Goal: Task Accomplishment & Management: Use online tool/utility

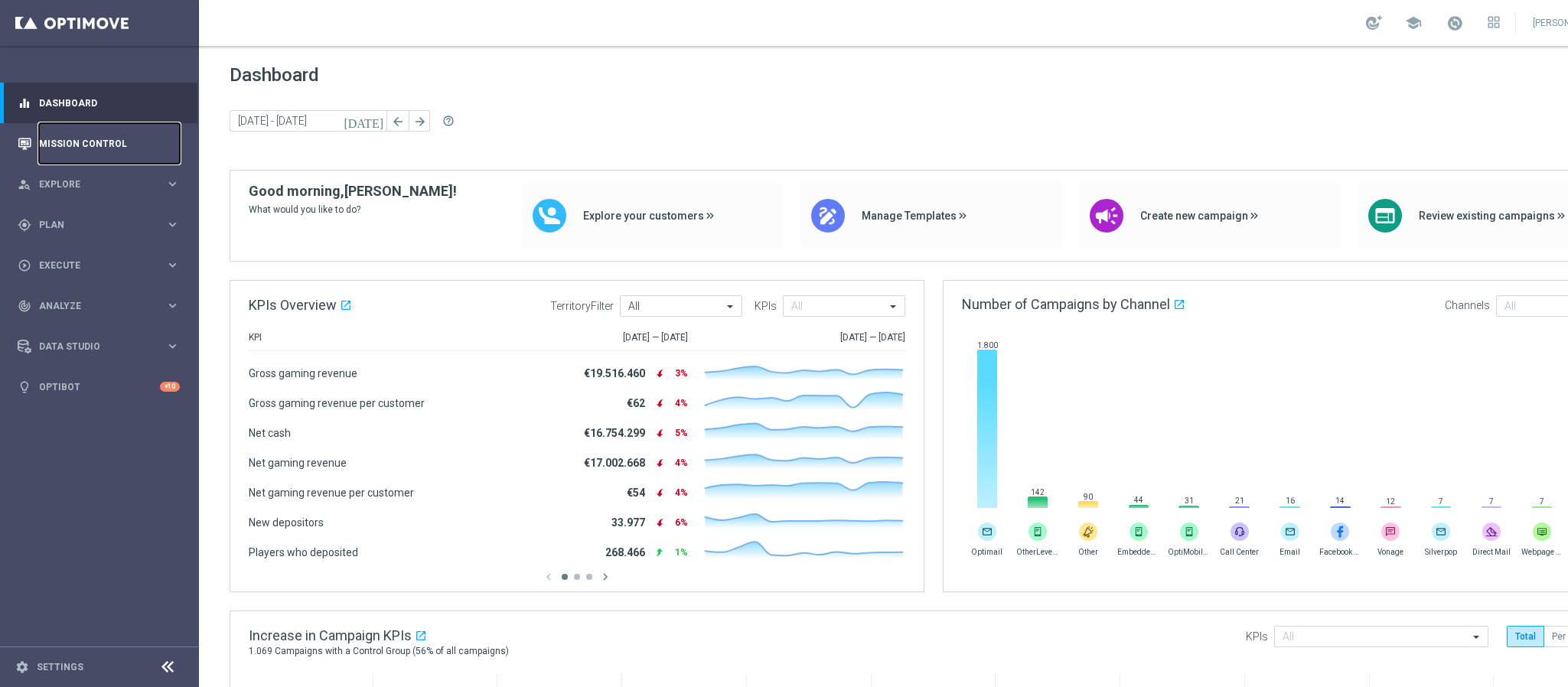
click at [125, 138] on link "Mission Control" at bounding box center [110, 143] width 141 height 40
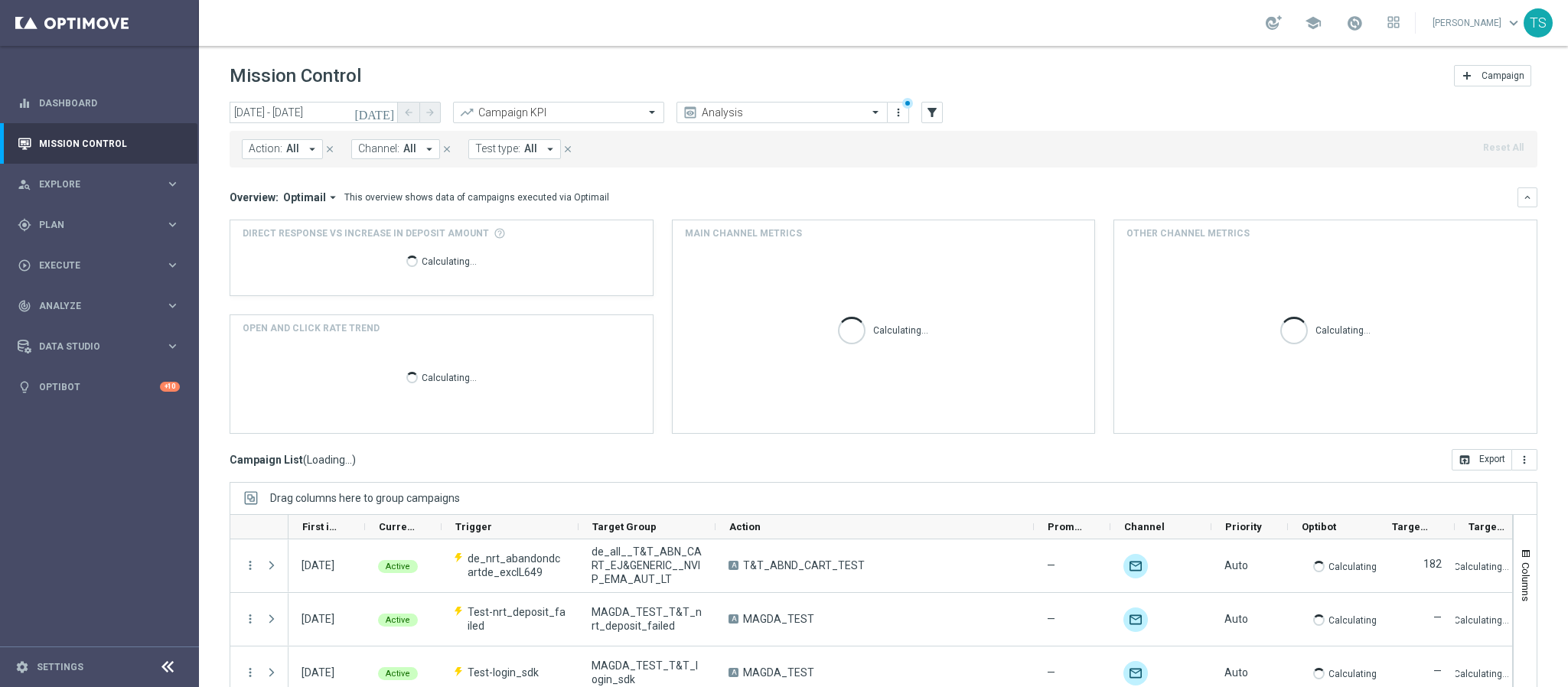
click at [384, 102] on button "[DATE]" at bounding box center [374, 113] width 46 height 23
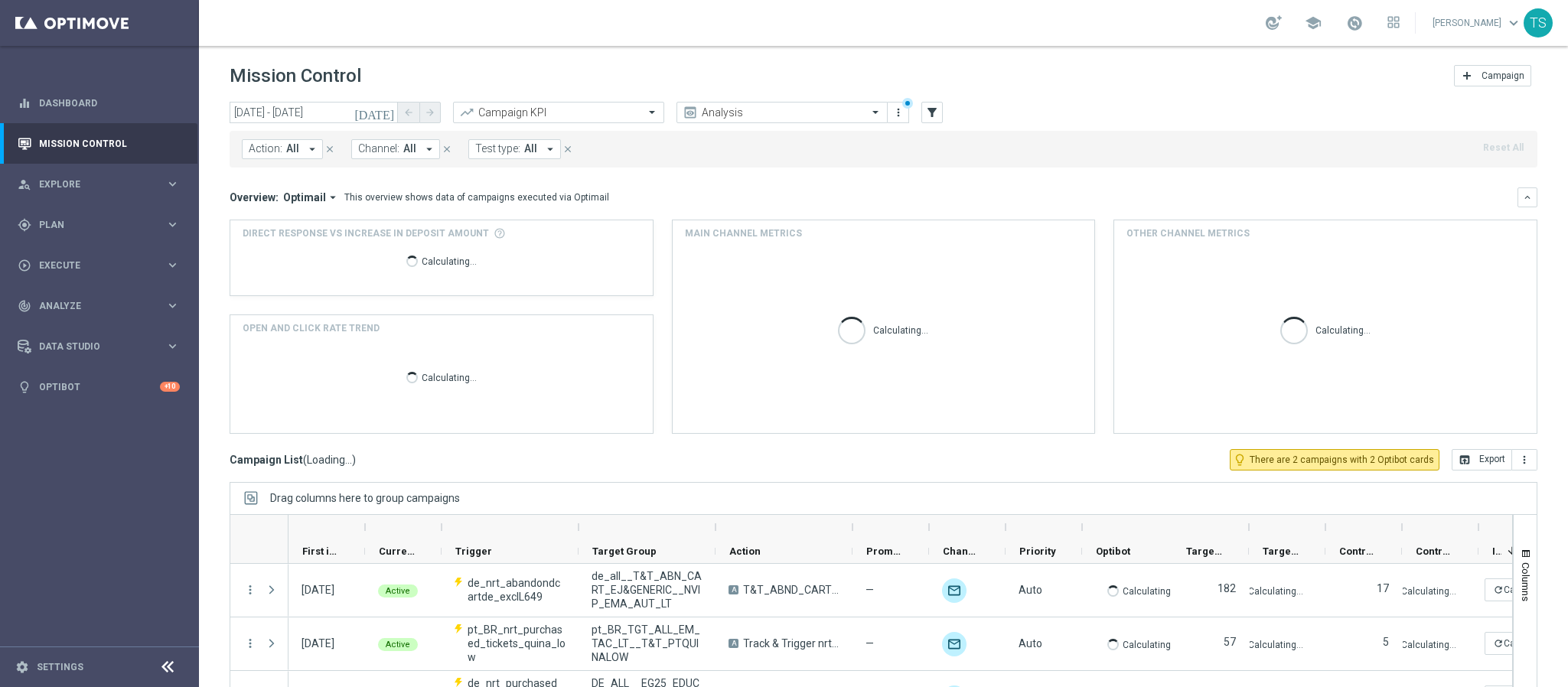
click at [539, 196] on div "This overview shows data of campaigns executed via Optimail" at bounding box center [477, 197] width 264 height 13
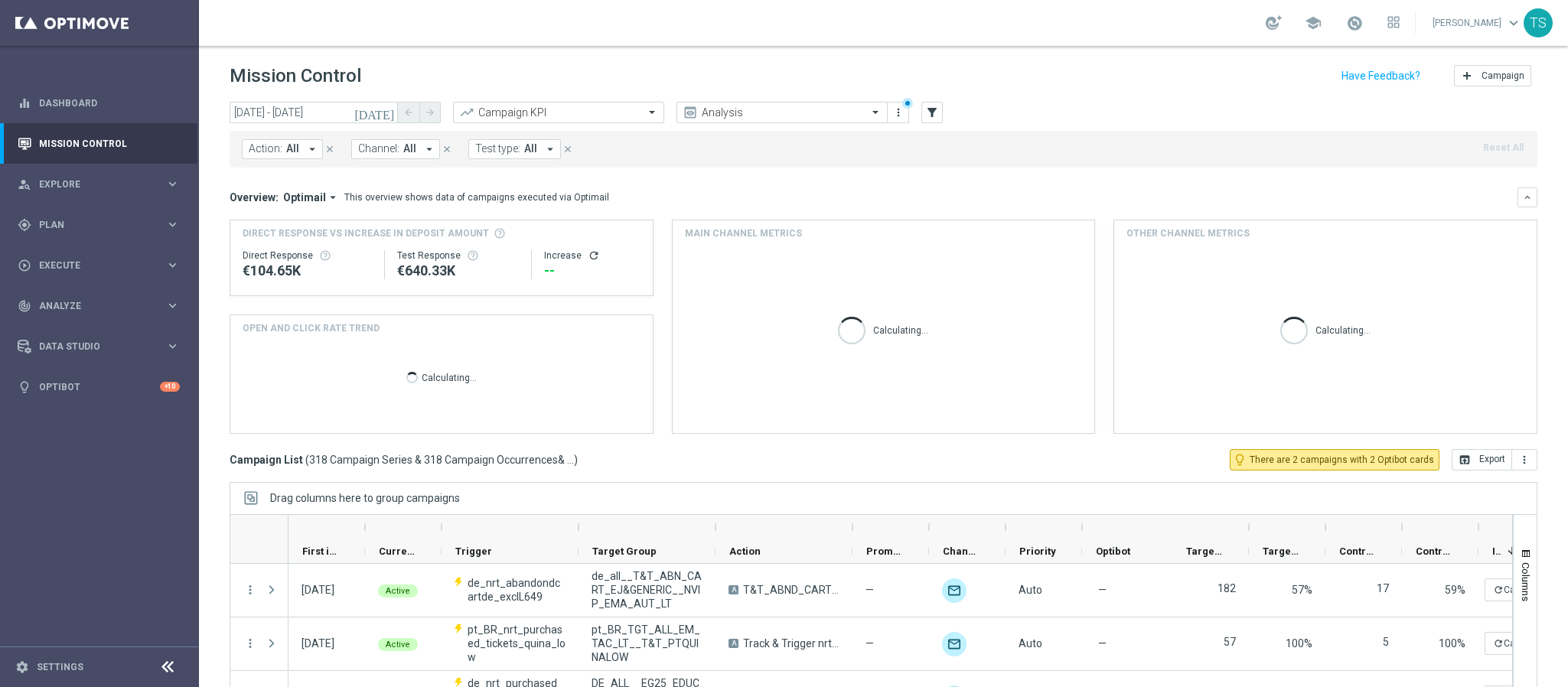
click at [390, 106] on icon "[DATE]" at bounding box center [375, 112] width 41 height 13
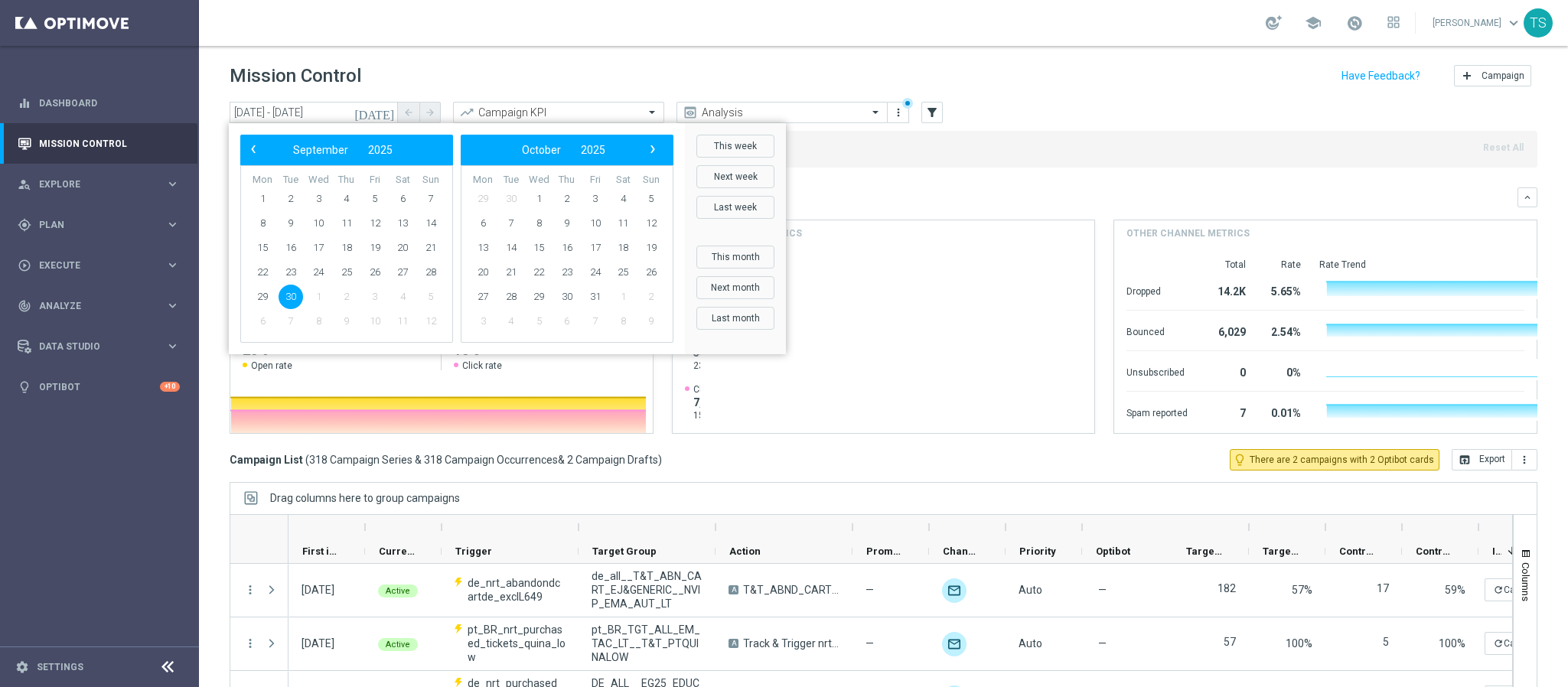
click at [290, 297] on span "30" at bounding box center [290, 297] width 24 height 24
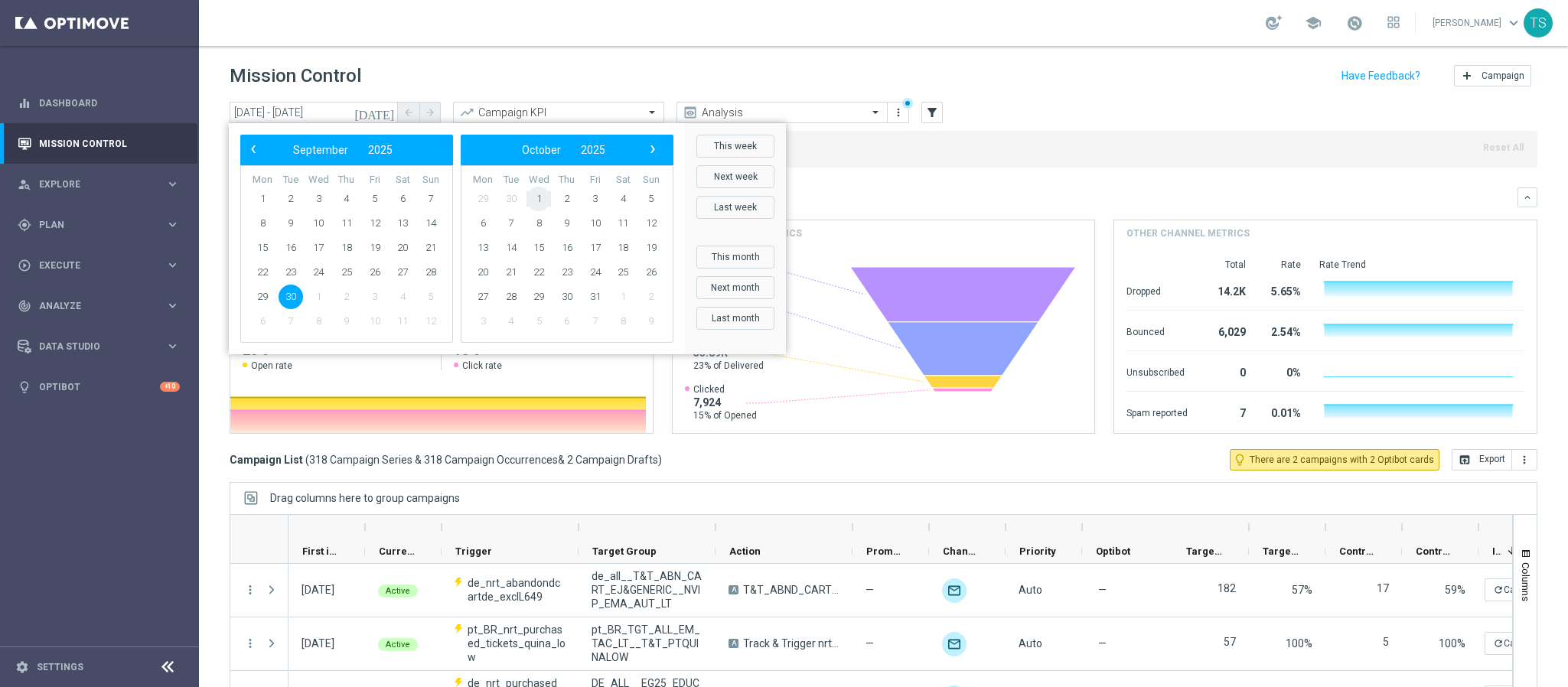
click at [536, 195] on span "1" at bounding box center [538, 198] width 24 height 24
type input "[DATE] - [DATE]"
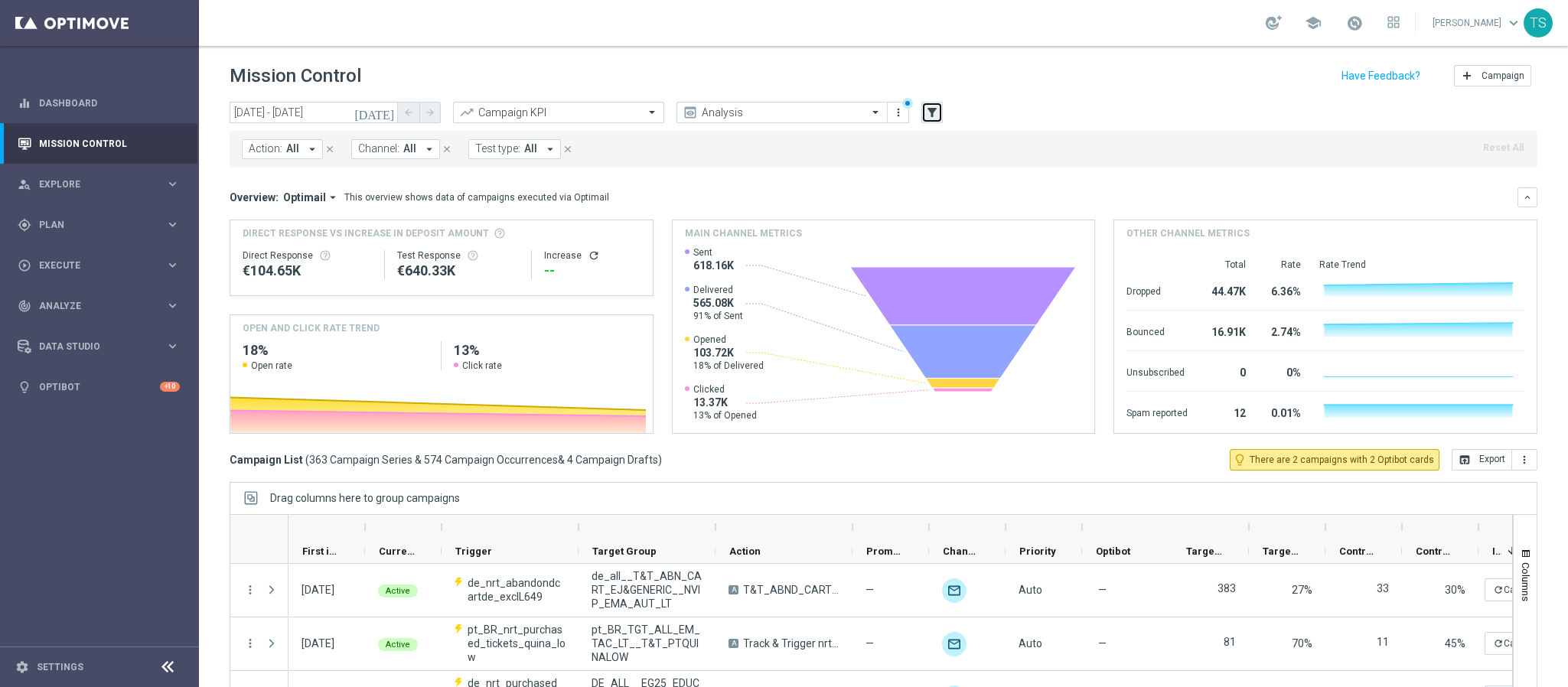
click at [922, 105] on button "filter_alt" at bounding box center [932, 113] width 21 height 21
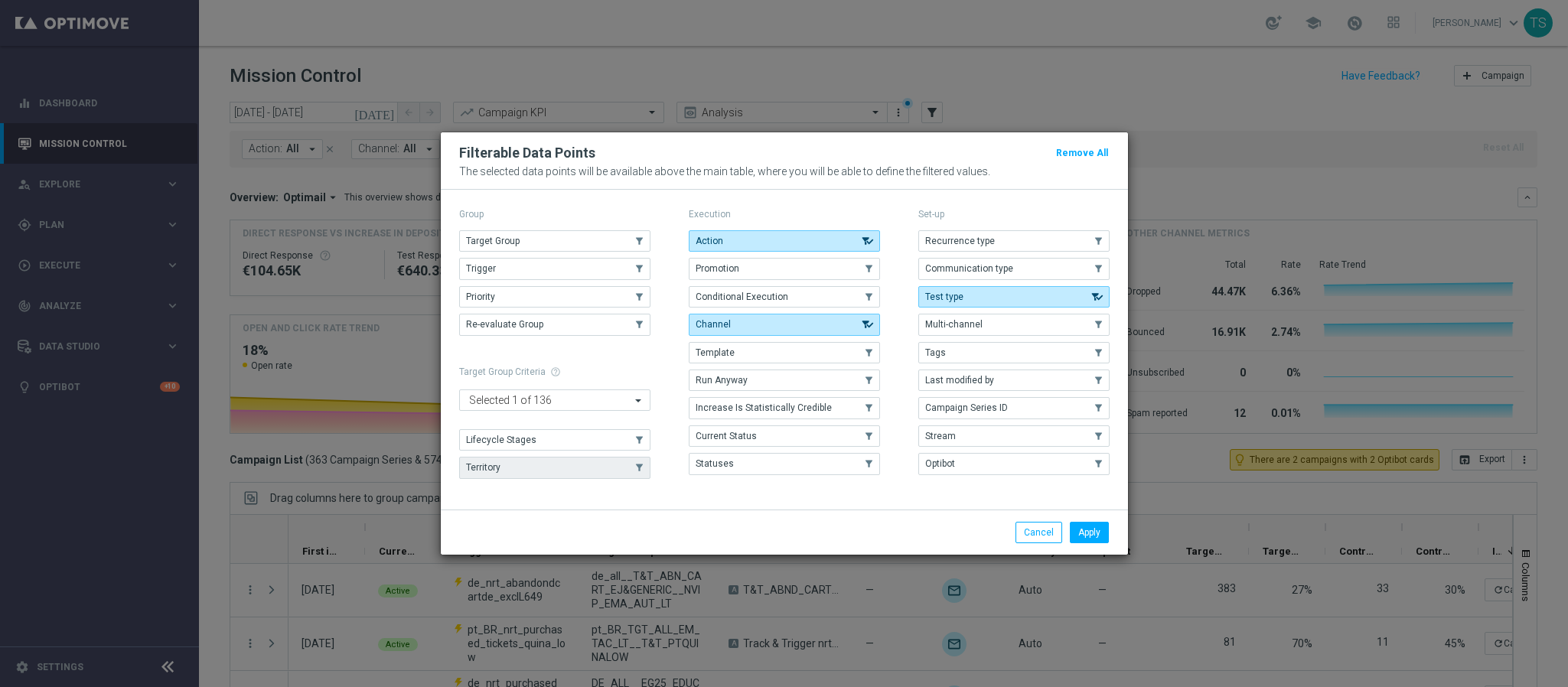
click at [517, 457] on button "Territory" at bounding box center [555, 468] width 191 height 21
click at [1045, 457] on button "Apply" at bounding box center [1089, 532] width 39 height 21
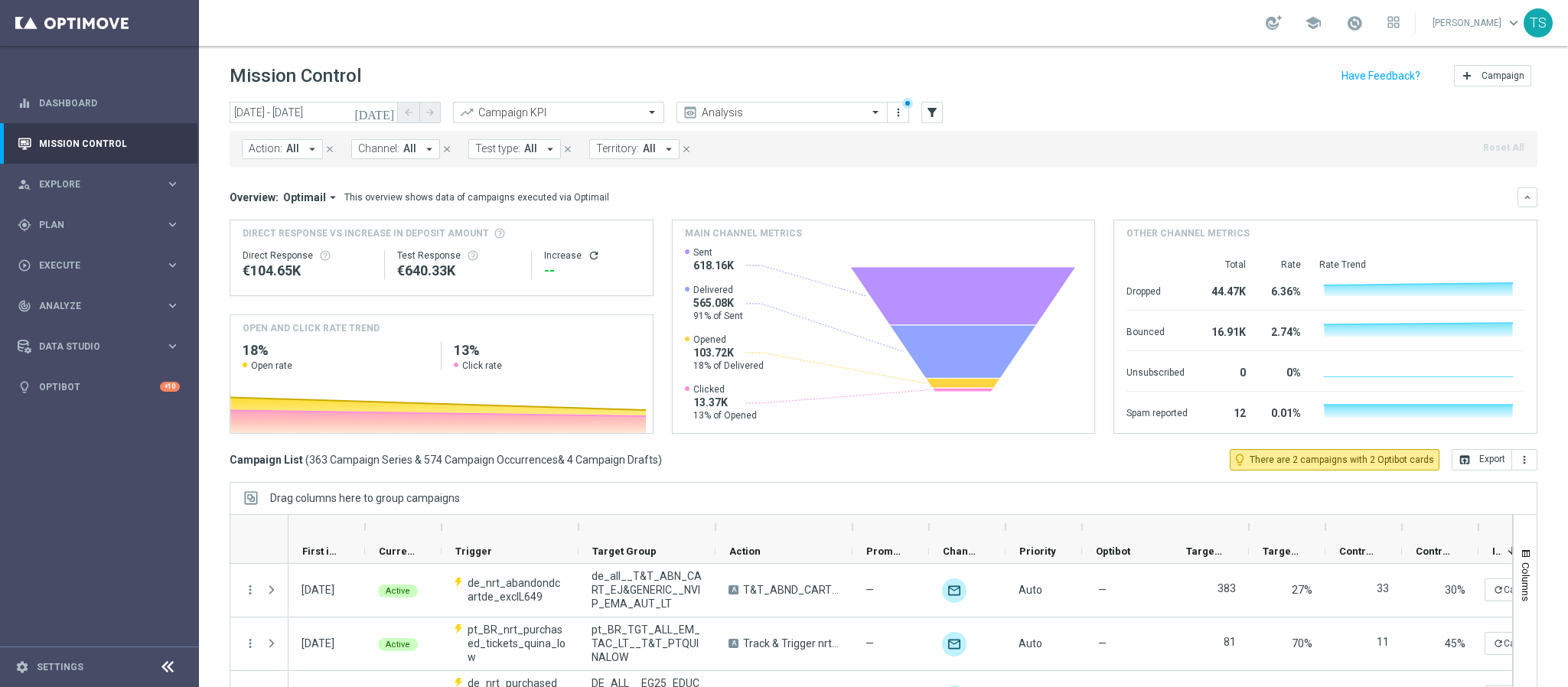
click at [640, 152] on button "Territory: All arrow_drop_down" at bounding box center [634, 149] width 90 height 20
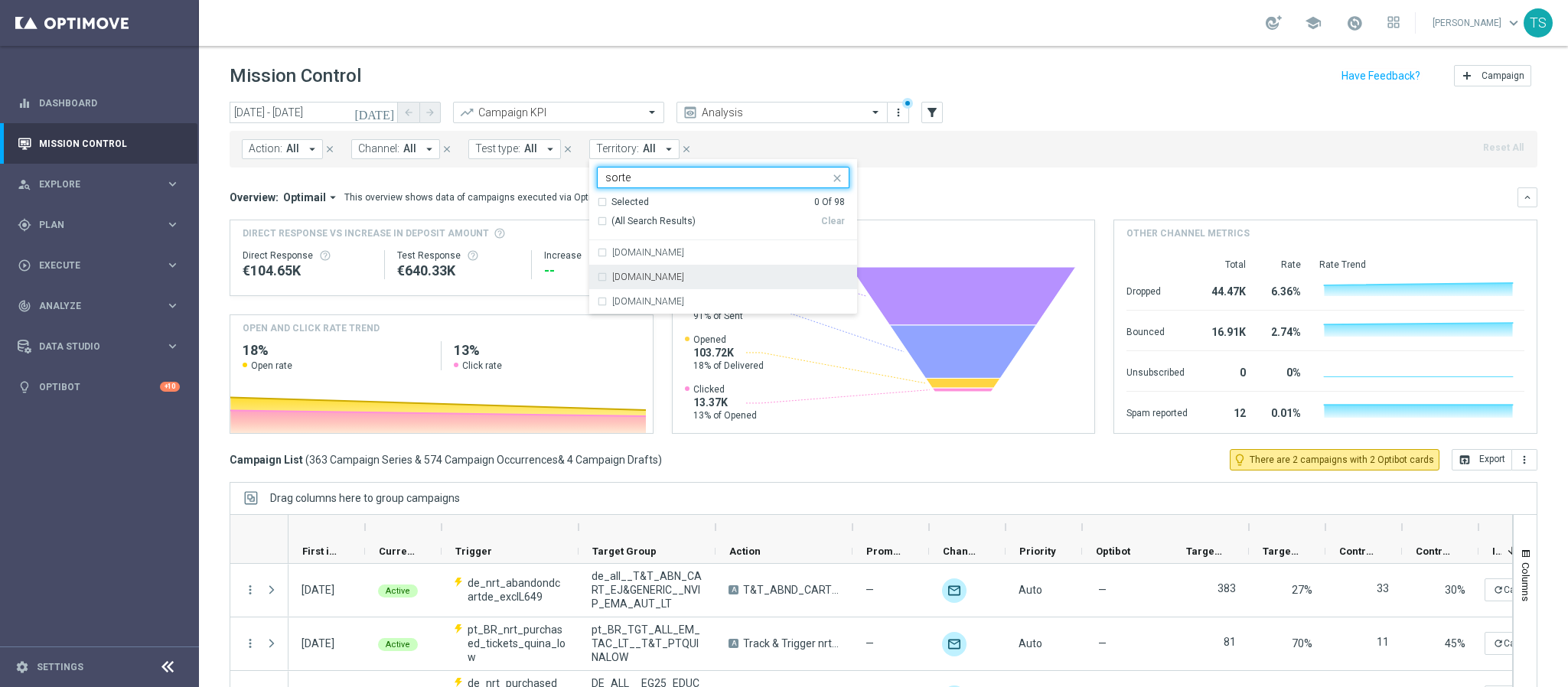
click at [691, 287] on div "[DOMAIN_NAME]" at bounding box center [722, 276] width 253 height 24
type input "sorte"
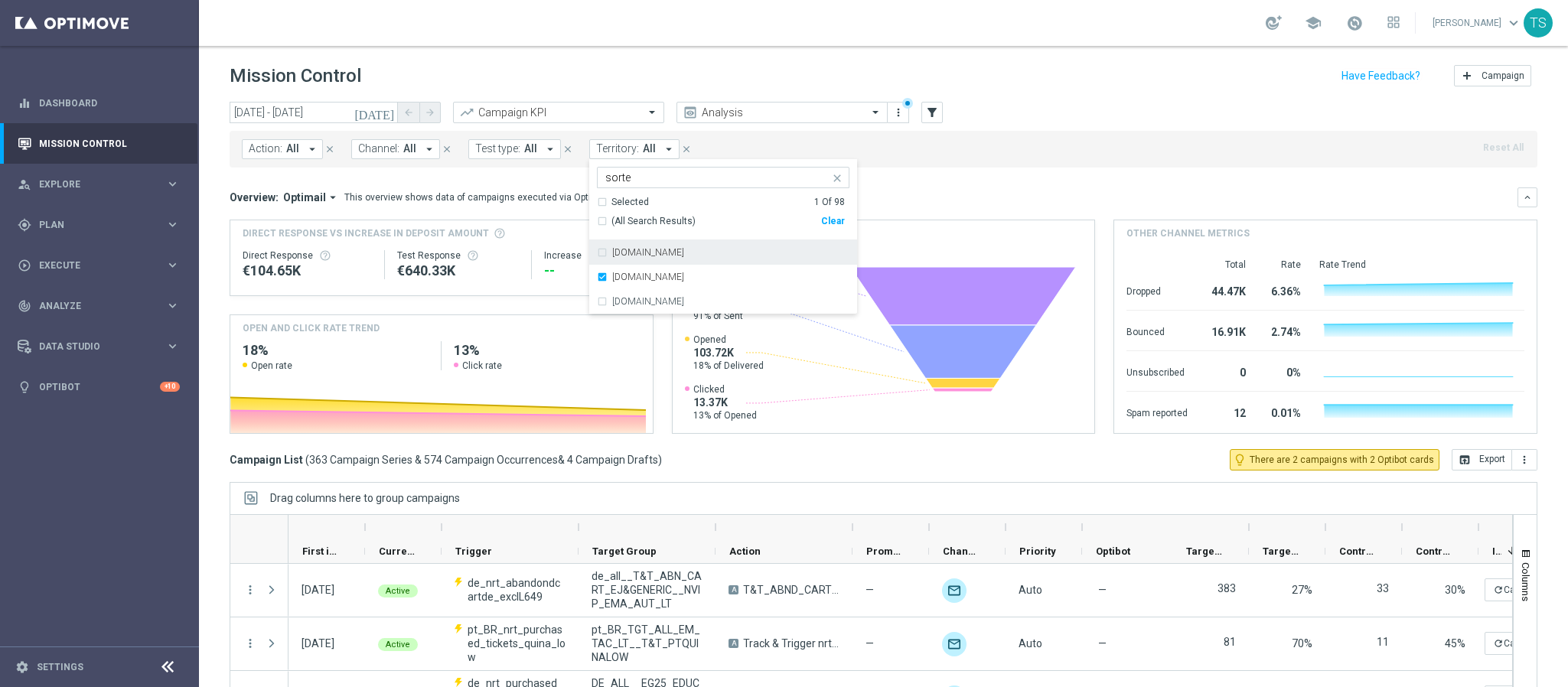
click at [1013, 161] on div "Action: All arrow_drop_down close Channel: All arrow_drop_down close Test type:…" at bounding box center [883, 149] width 1307 height 37
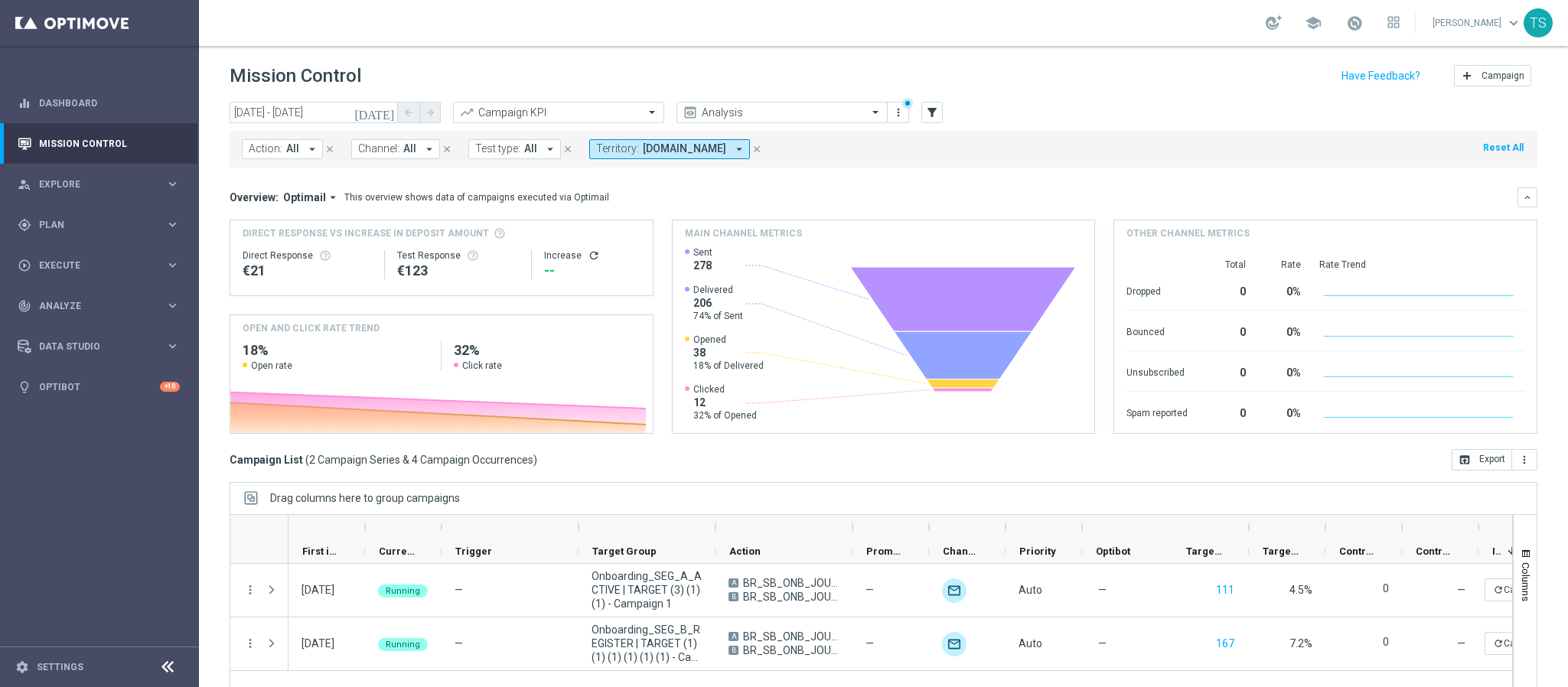
click at [762, 153] on icon "close" at bounding box center [756, 149] width 11 height 11
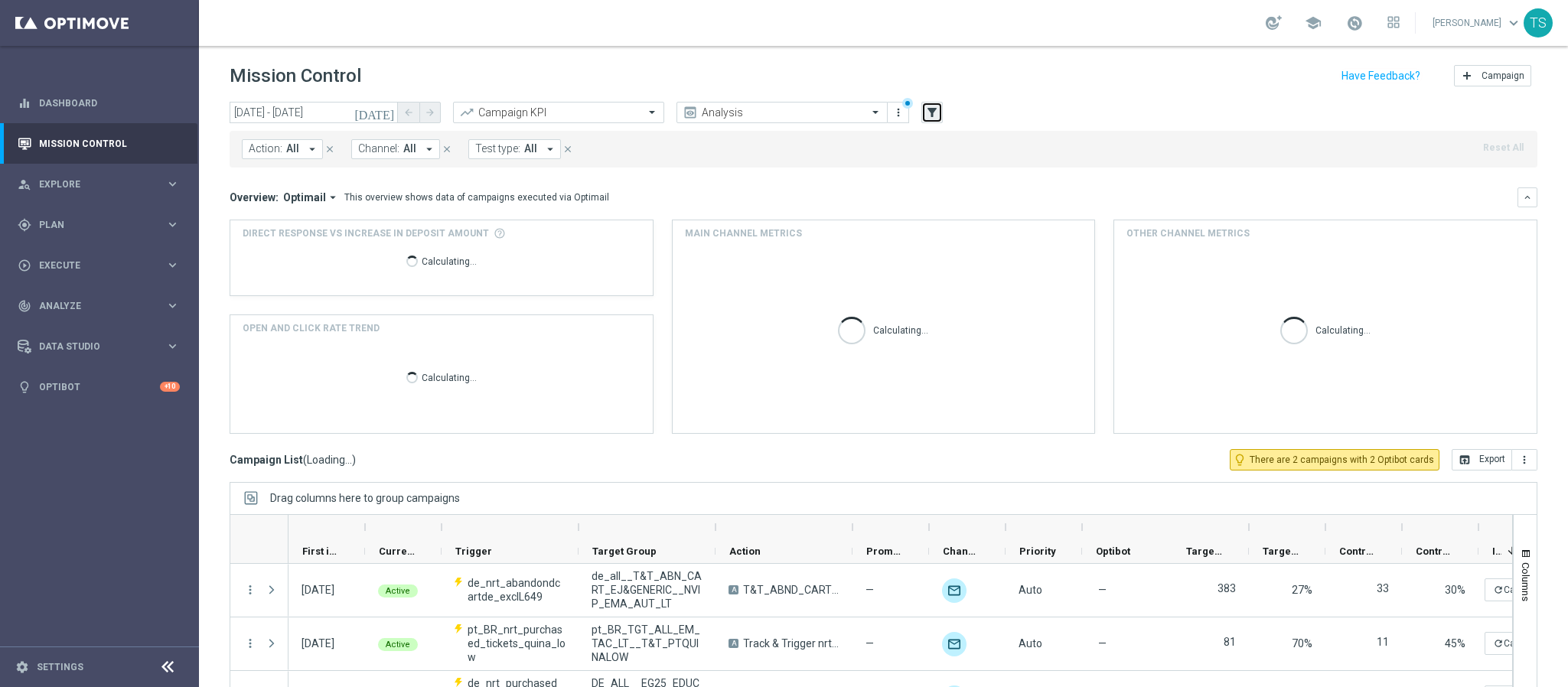
click at [925, 108] on icon "filter_alt" at bounding box center [931, 112] width 13 height 13
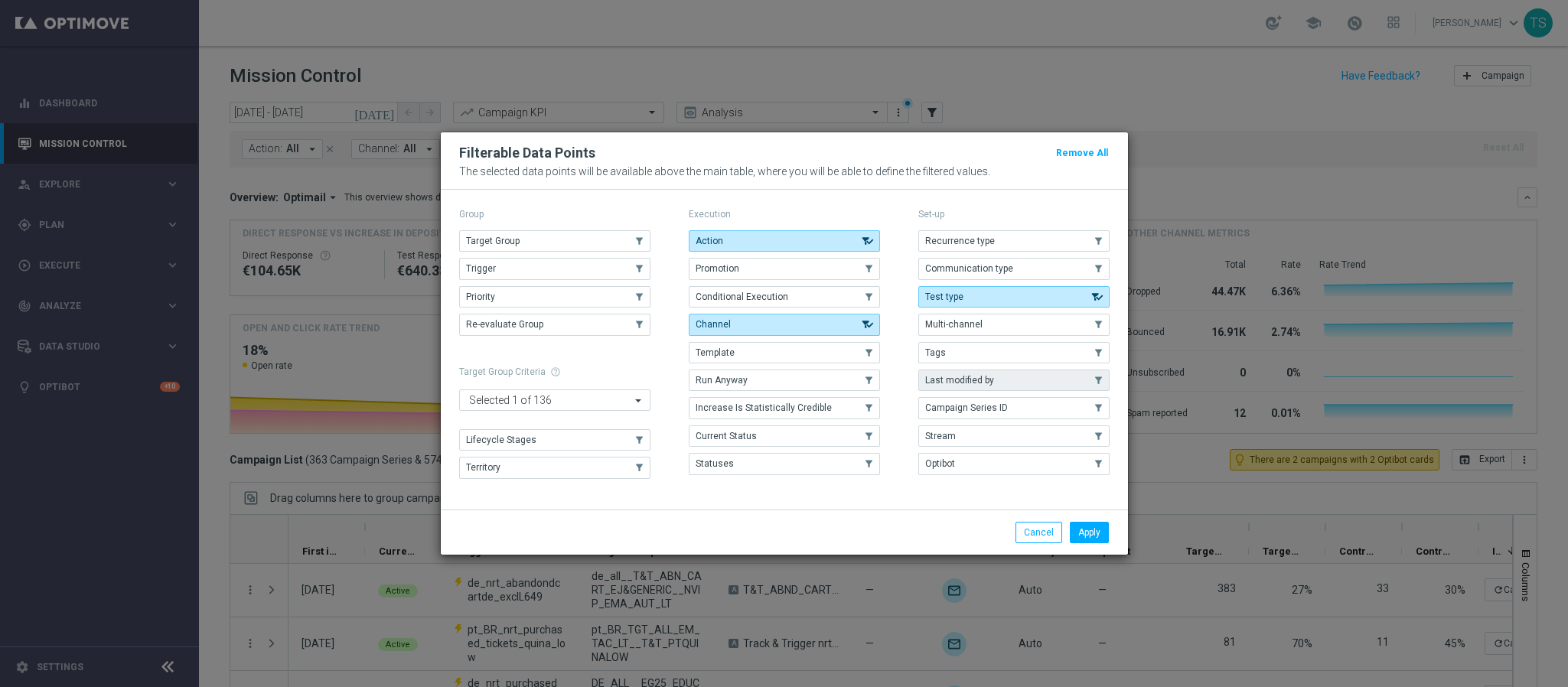
click at [967, 381] on span "Last modified by" at bounding box center [959, 381] width 69 height 11
click at [1045, 457] on button "Apply" at bounding box center [1089, 532] width 39 height 21
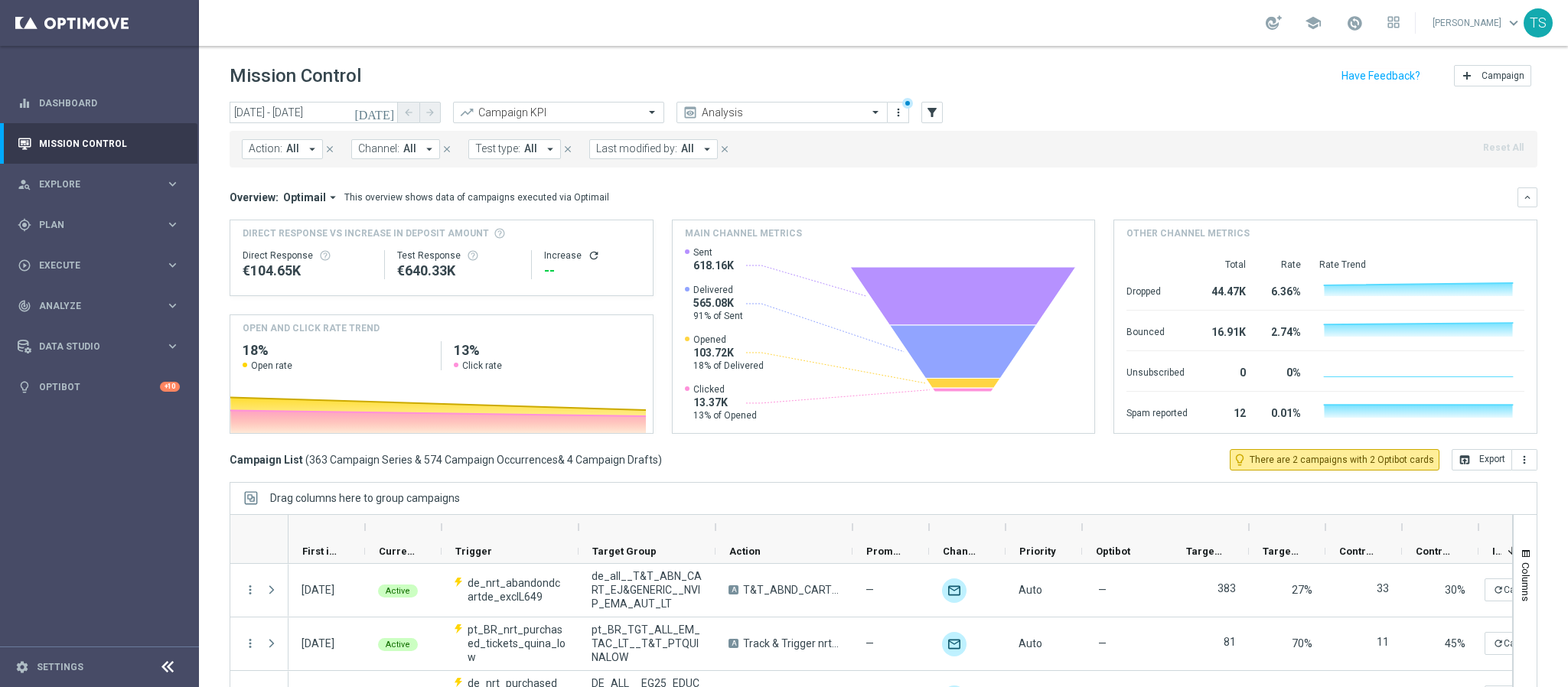
click at [687, 146] on span "All" at bounding box center [688, 148] width 13 height 13
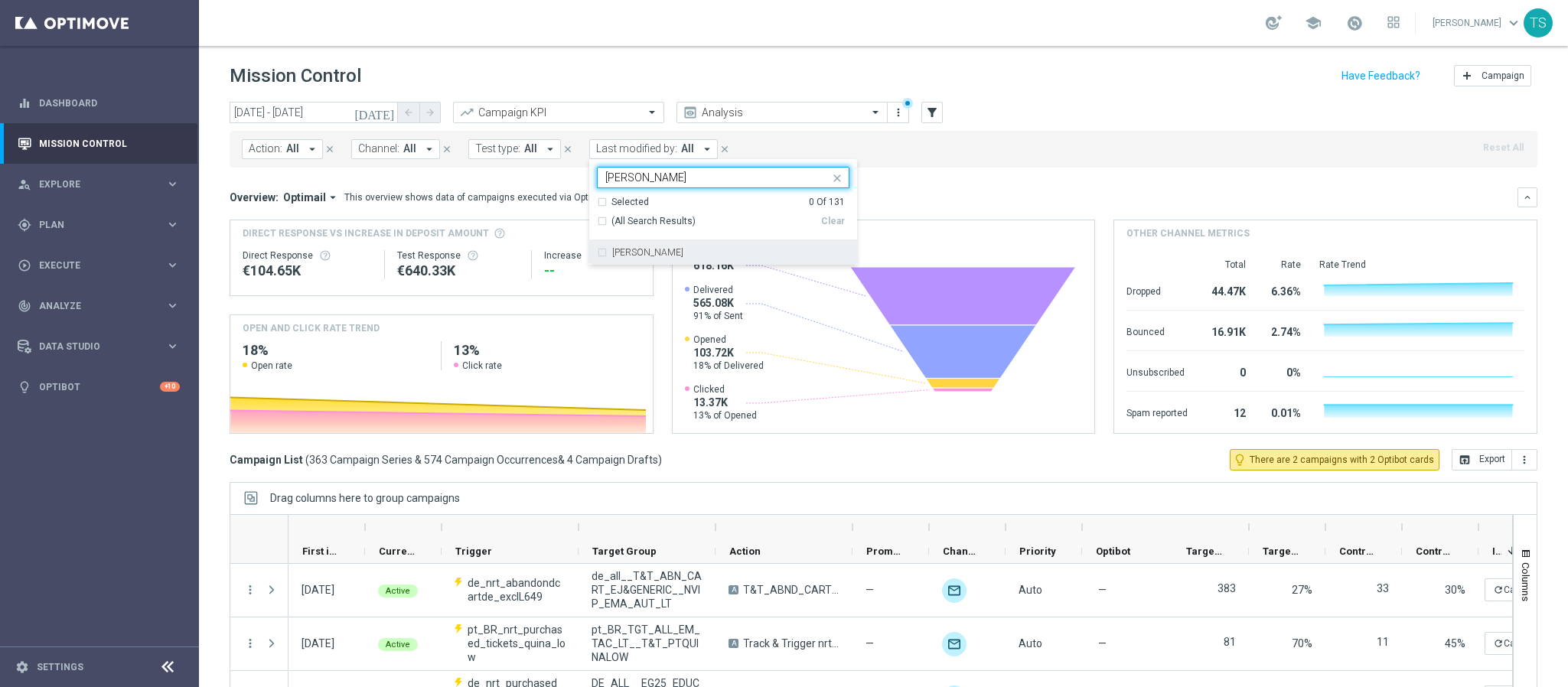
click at [692, 256] on div "[PERSON_NAME]" at bounding box center [730, 253] width 238 height 9
type input "[PERSON_NAME]"
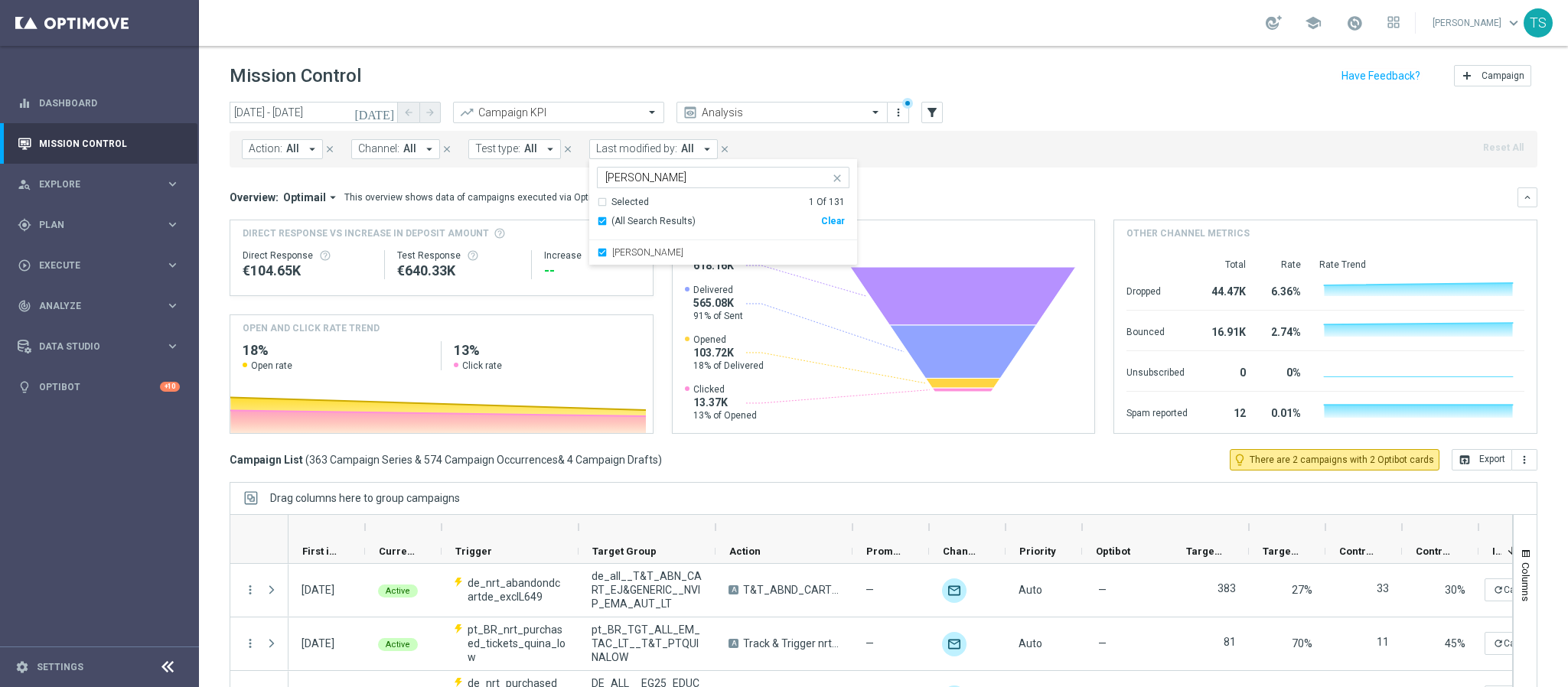
click at [1029, 168] on div "Action: All arrow_drop_down close Channel: All arrow_drop_down close Test type:…" at bounding box center [883, 149] width 1307 height 37
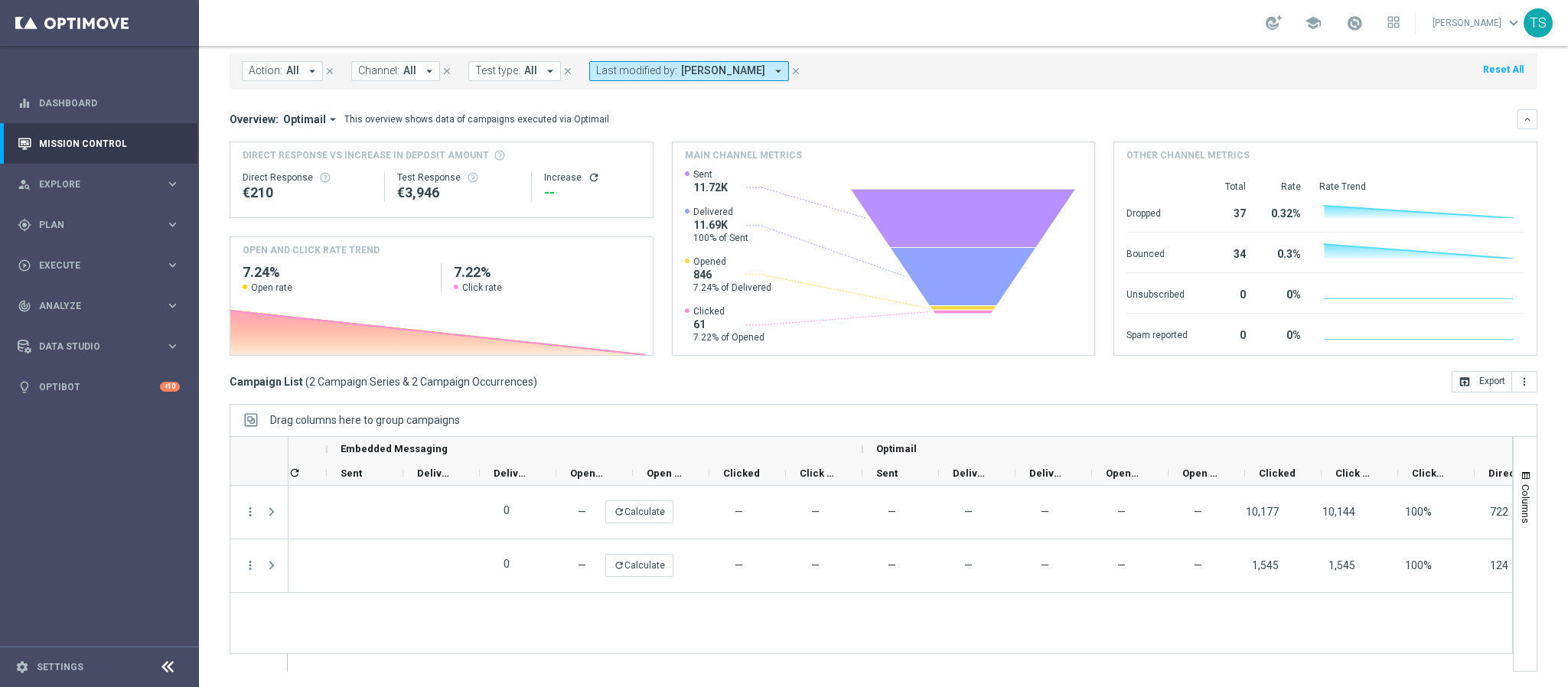
scroll to position [0, 1306]
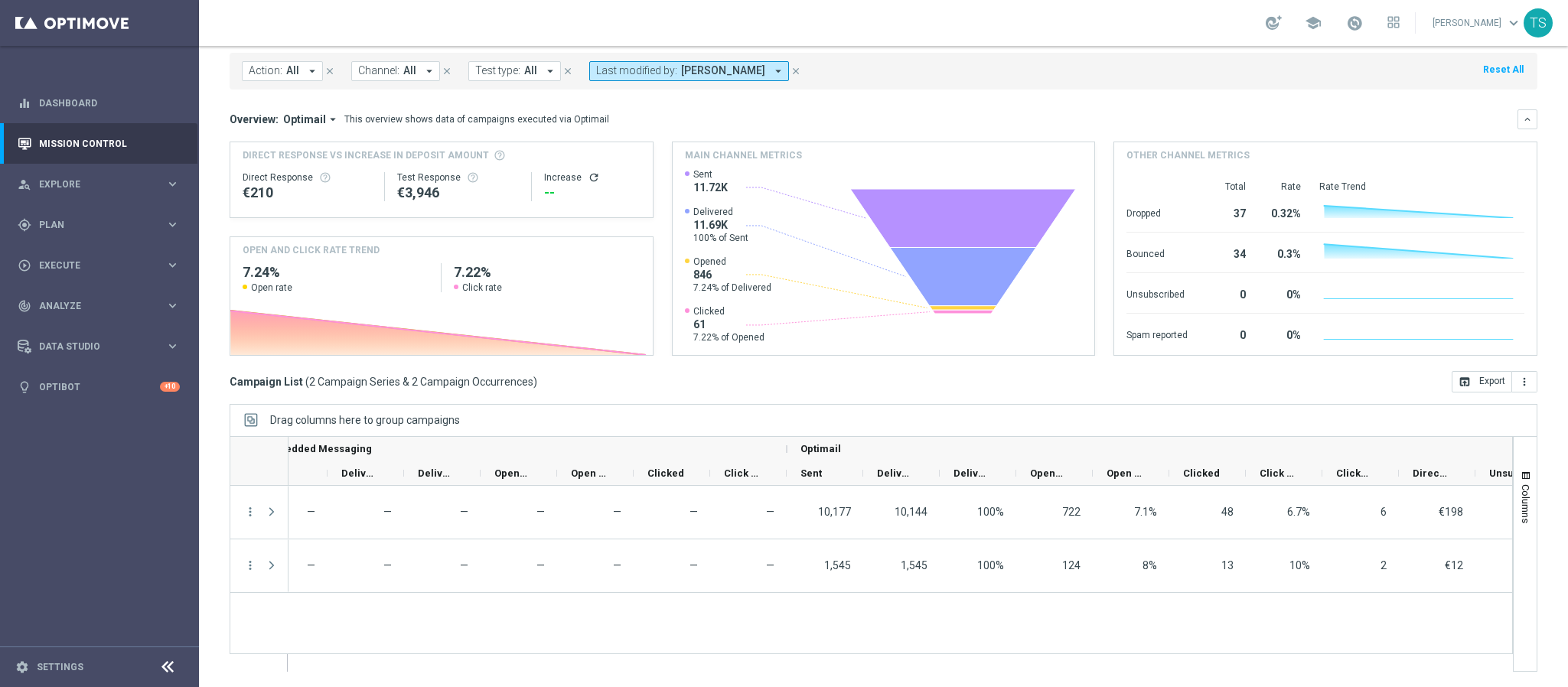
drag, startPoint x: 1348, startPoint y: 624, endPoint x: 1461, endPoint y: 634, distance: 113.4
click at [1045, 457] on div "— refresh Calculate — — — — — — — 10,177 10,144 100% 722 7.1% 48 6.7% 6 €198 0 …" at bounding box center [900, 578] width 1223 height 185
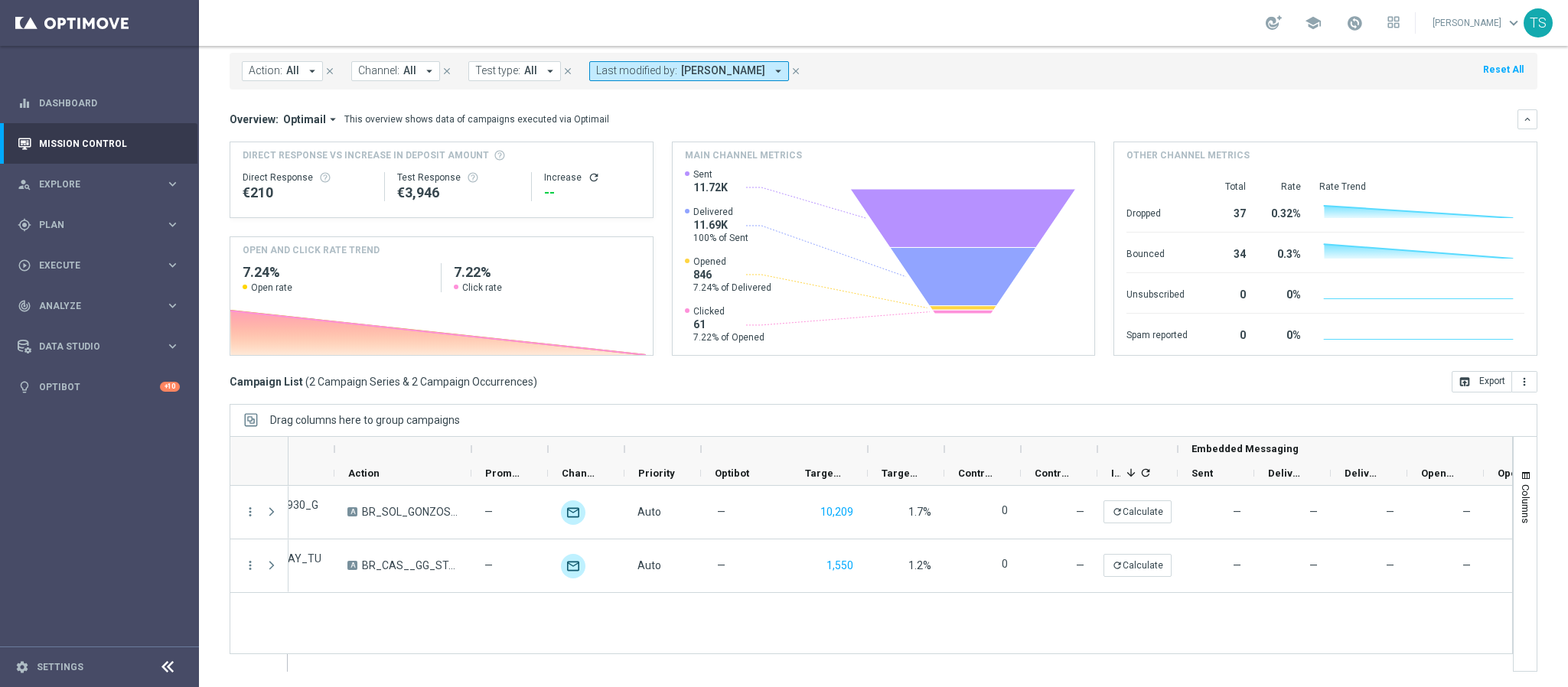
scroll to position [0, 0]
